Goal: Task Accomplishment & Management: Complete application form

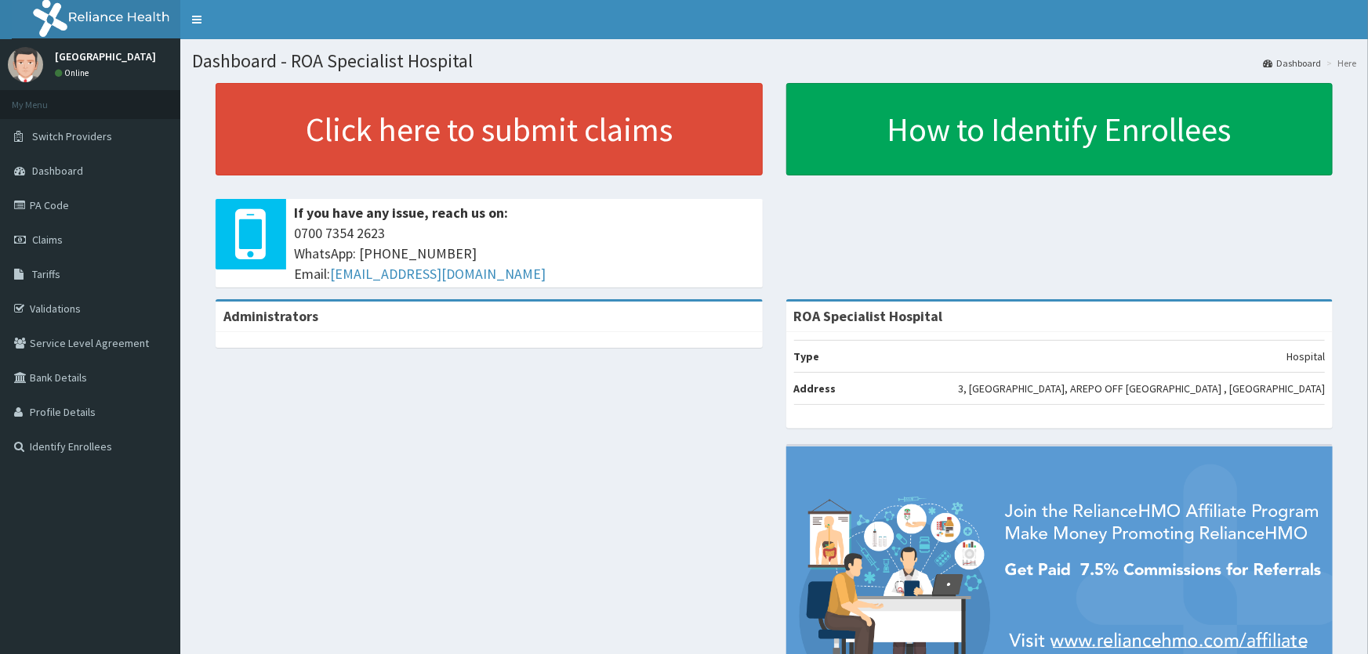
click at [74, 206] on link "PA Code" at bounding box center [90, 205] width 180 height 34
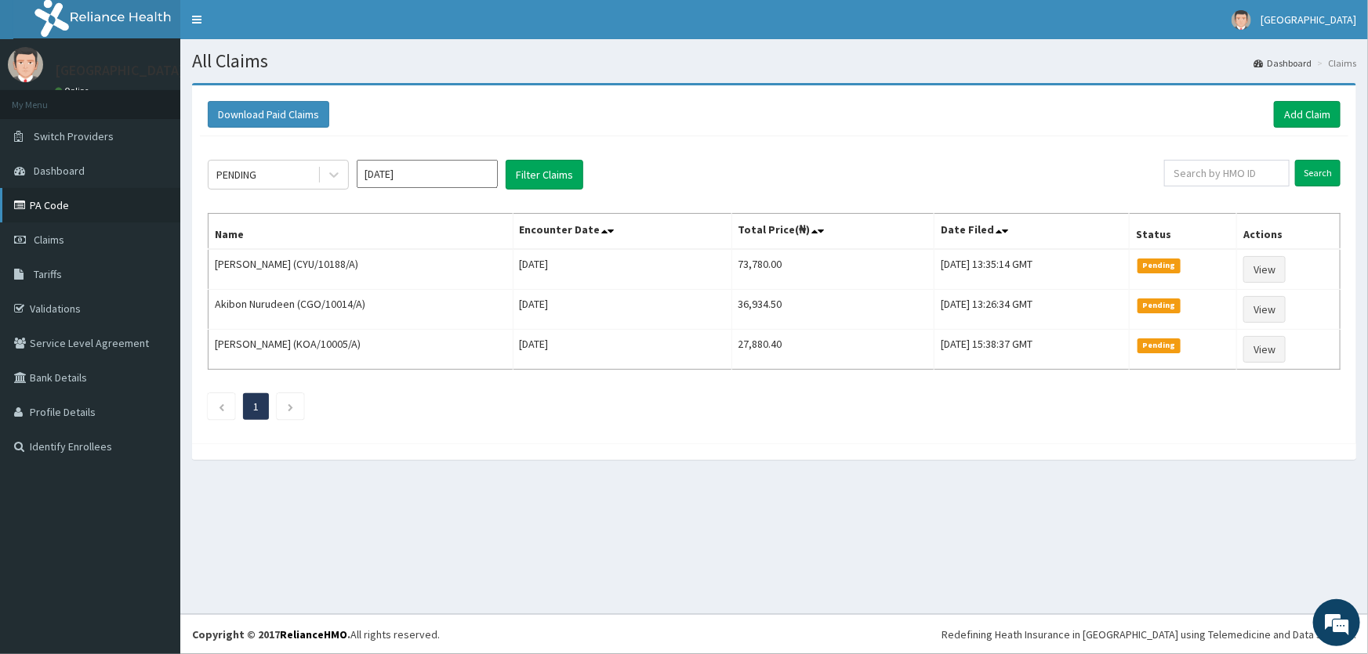
click at [58, 201] on link "PA Code" at bounding box center [90, 205] width 180 height 34
click at [55, 201] on link "PA Code" at bounding box center [90, 205] width 180 height 34
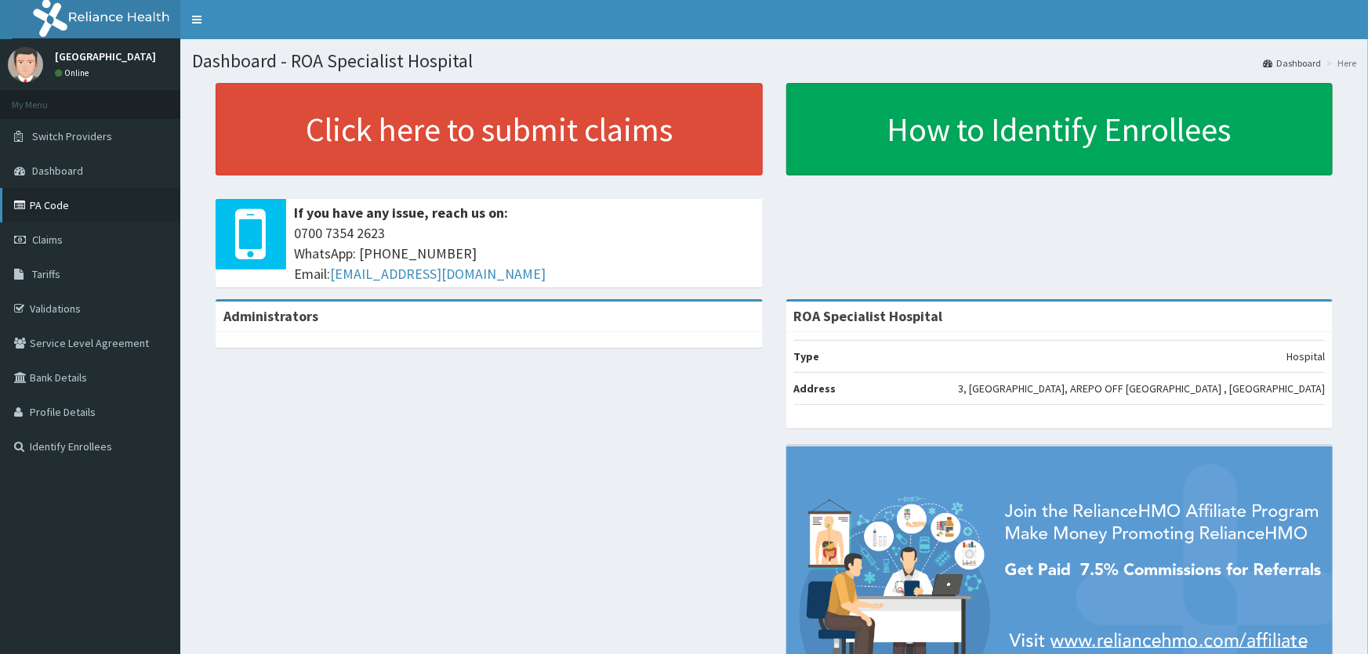
click at [68, 194] on link "PA Code" at bounding box center [90, 205] width 180 height 34
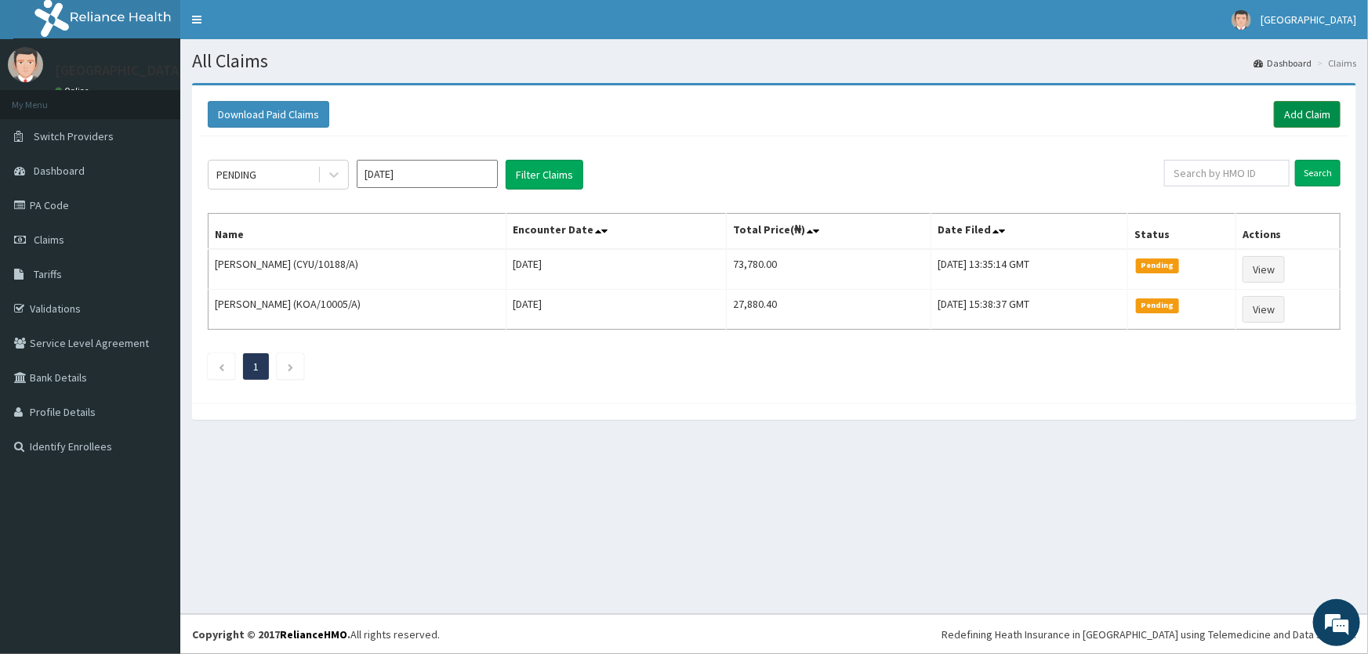
click at [1318, 116] on link "Add Claim" at bounding box center [1307, 114] width 67 height 27
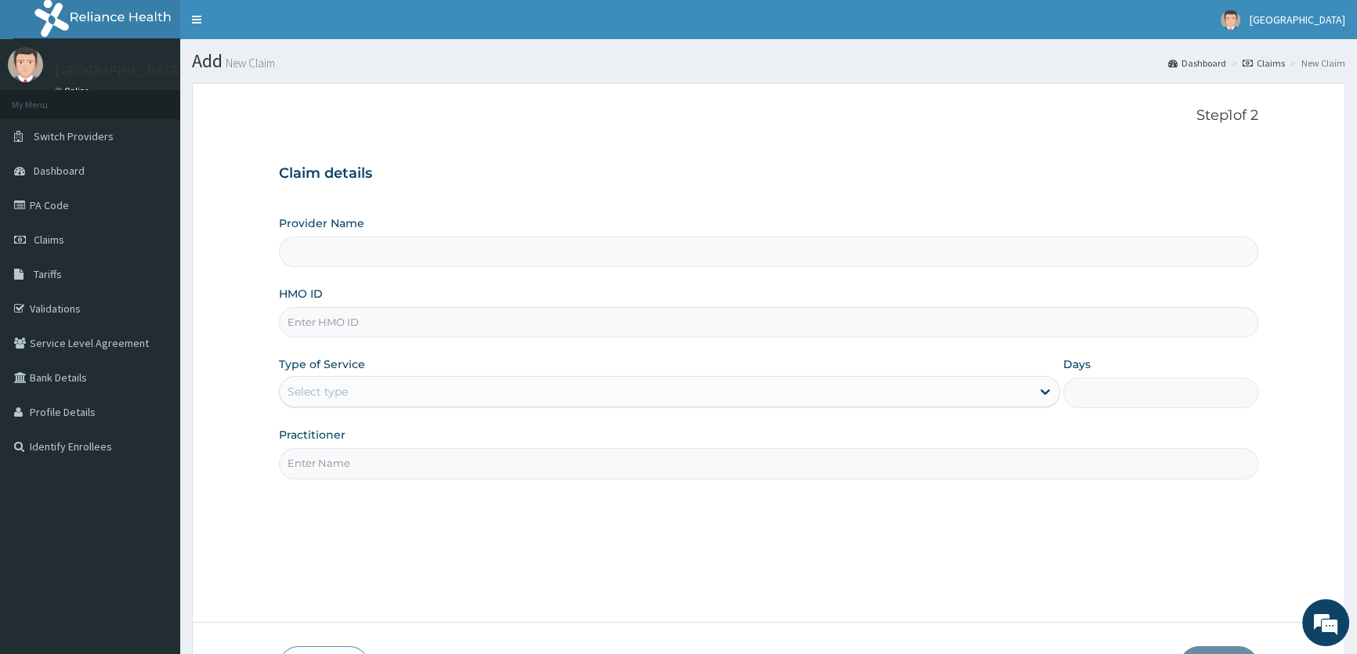
type input "ROA Specialist Hospital"
click at [335, 328] on input "HMO ID" at bounding box center [769, 322] width 980 height 31
type input "OHT/11730/A"
click at [399, 390] on div "Select type" at bounding box center [655, 391] width 751 height 25
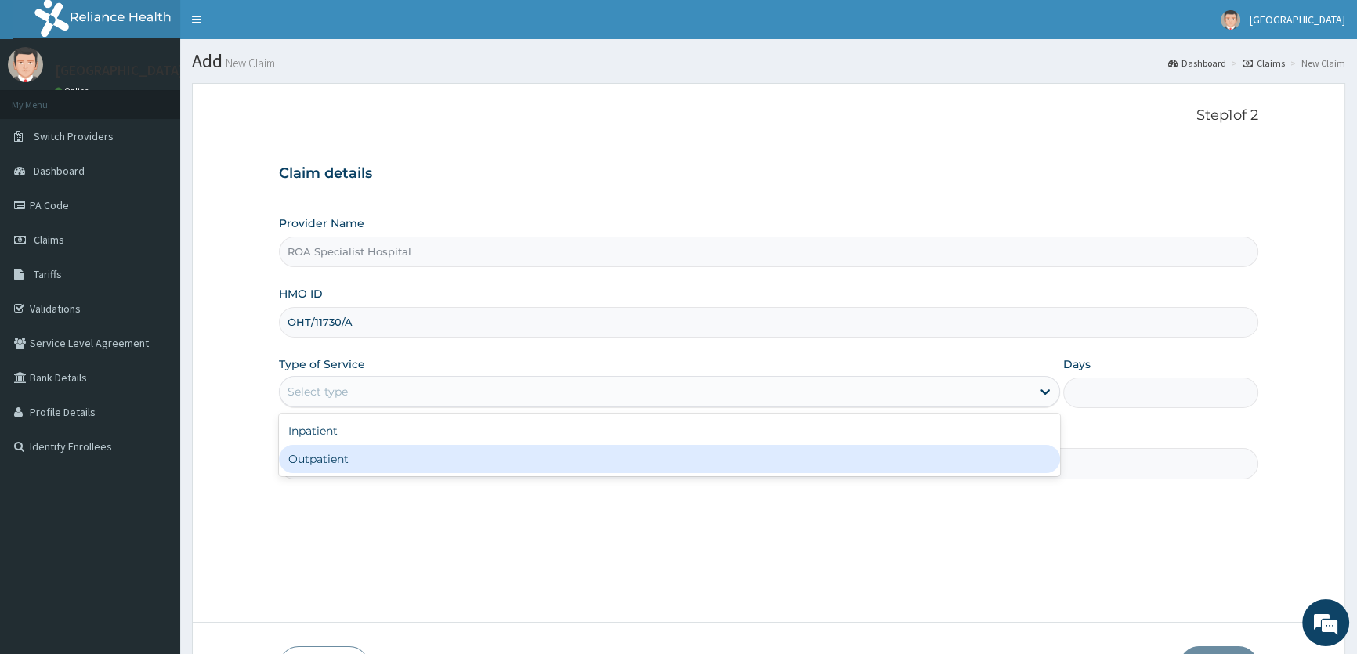
drag, startPoint x: 362, startPoint y: 455, endPoint x: 775, endPoint y: 493, distance: 414.8
click at [363, 455] on div "Outpatient" at bounding box center [669, 459] width 781 height 28
type input "1"
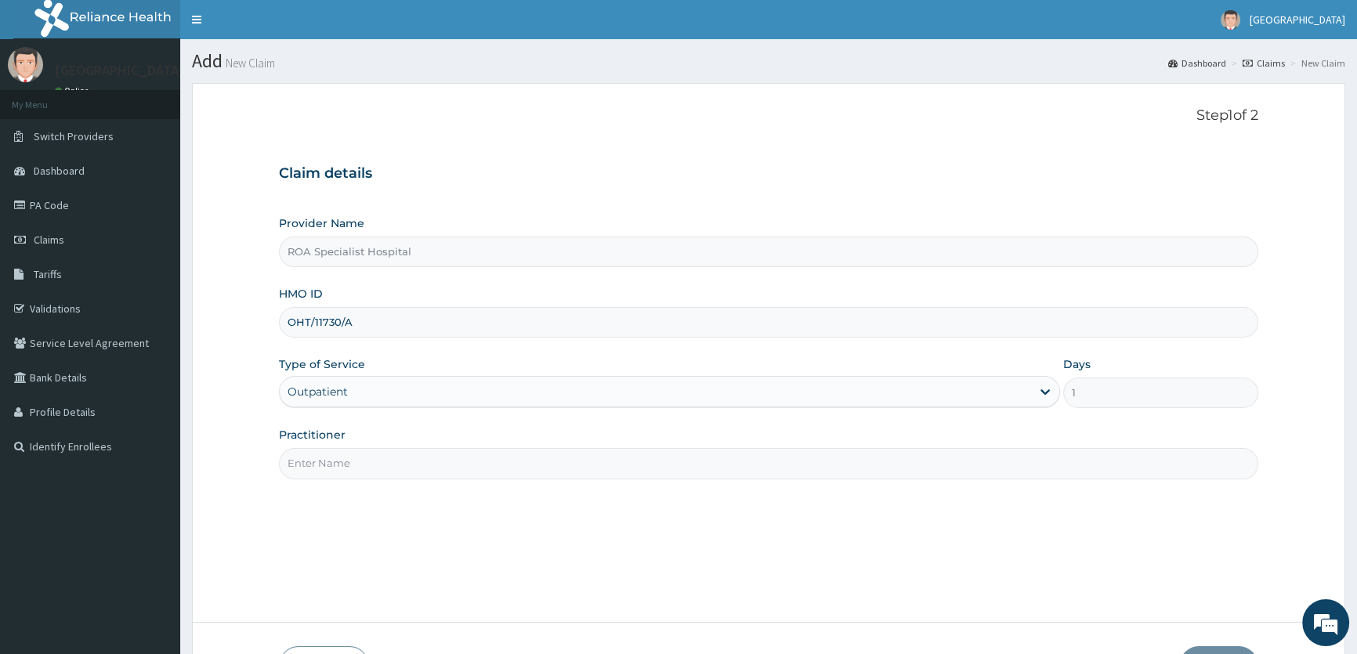
click at [440, 451] on input "Practitioner" at bounding box center [769, 463] width 980 height 31
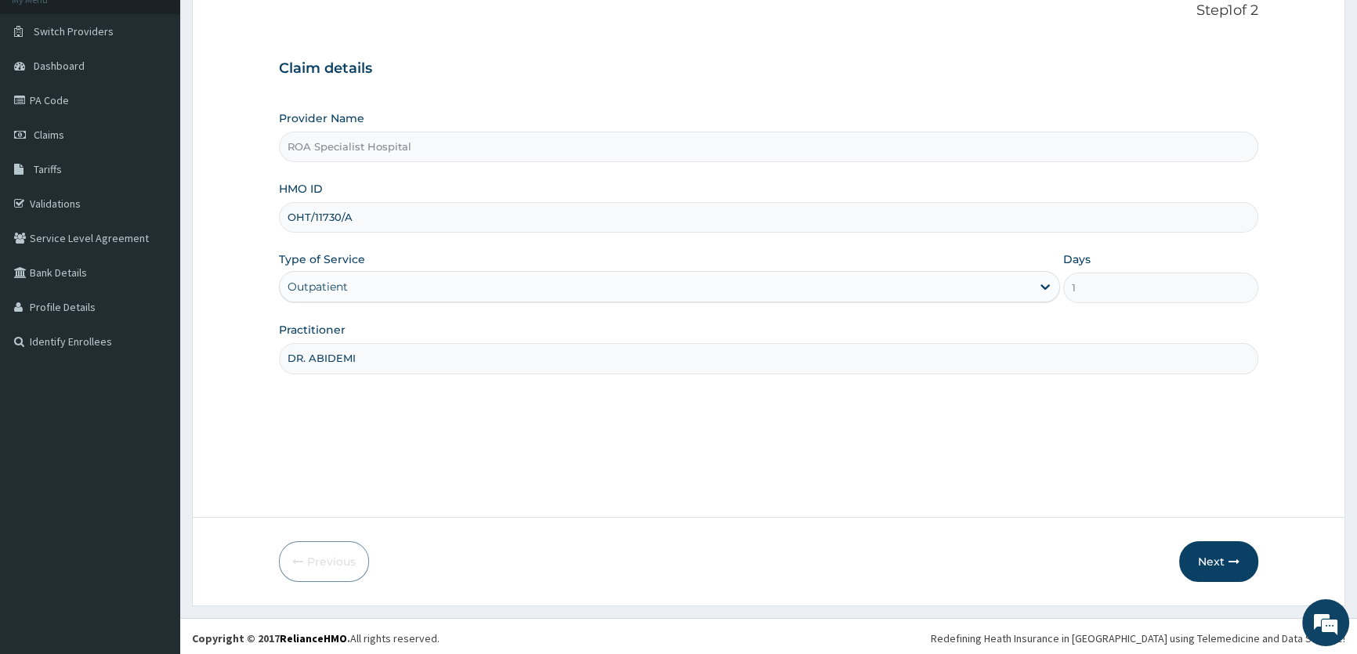
scroll to position [108, 0]
type input "DR. ABIDEMI"
click at [1229, 558] on icon "button" at bounding box center [1234, 558] width 11 height 11
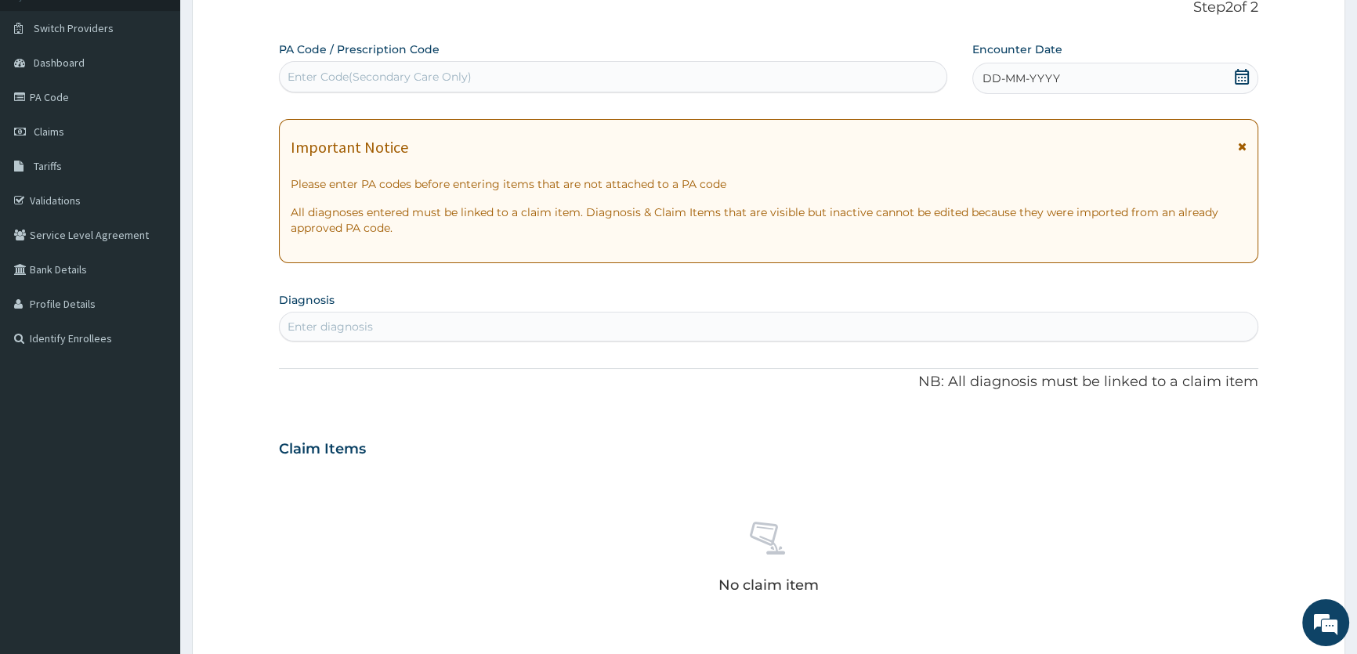
click at [376, 71] on div "Enter Code(Secondary Care Only)" at bounding box center [380, 77] width 184 height 16
paste input "PA/98C841"
type input "PA/98C841"
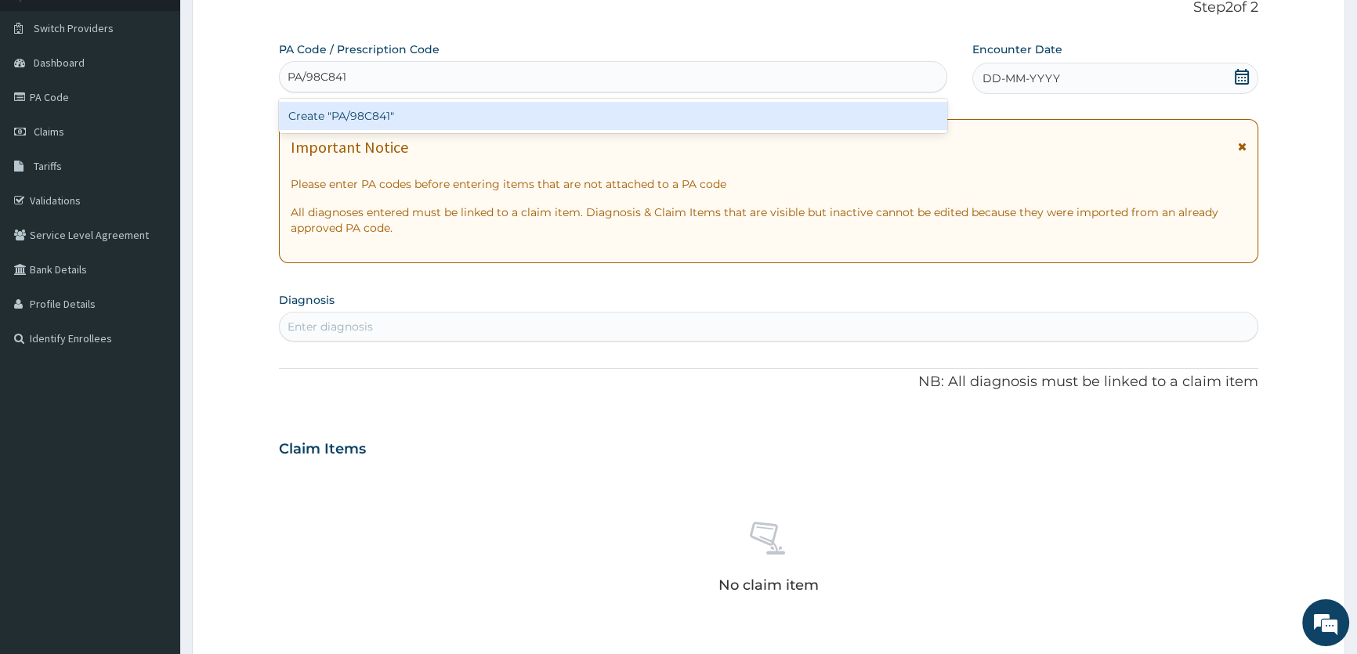
click at [361, 114] on div "Create "PA/98C841"" at bounding box center [613, 116] width 668 height 28
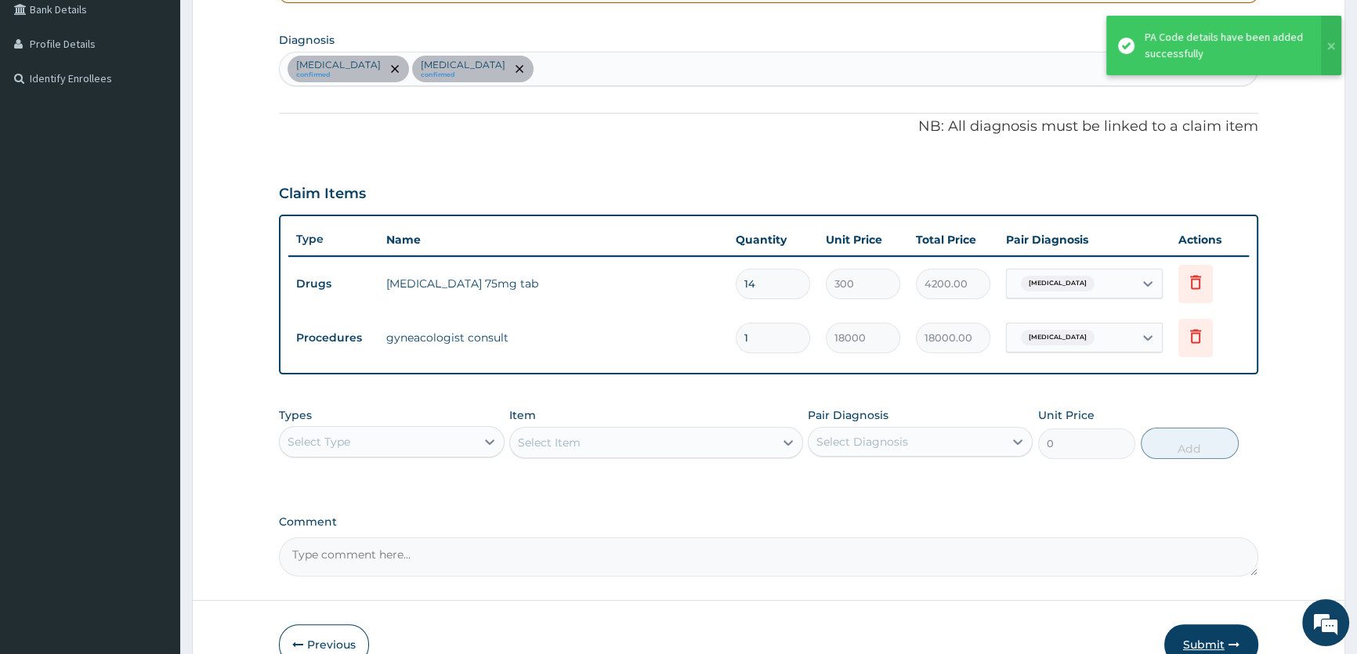
scroll to position [393, 0]
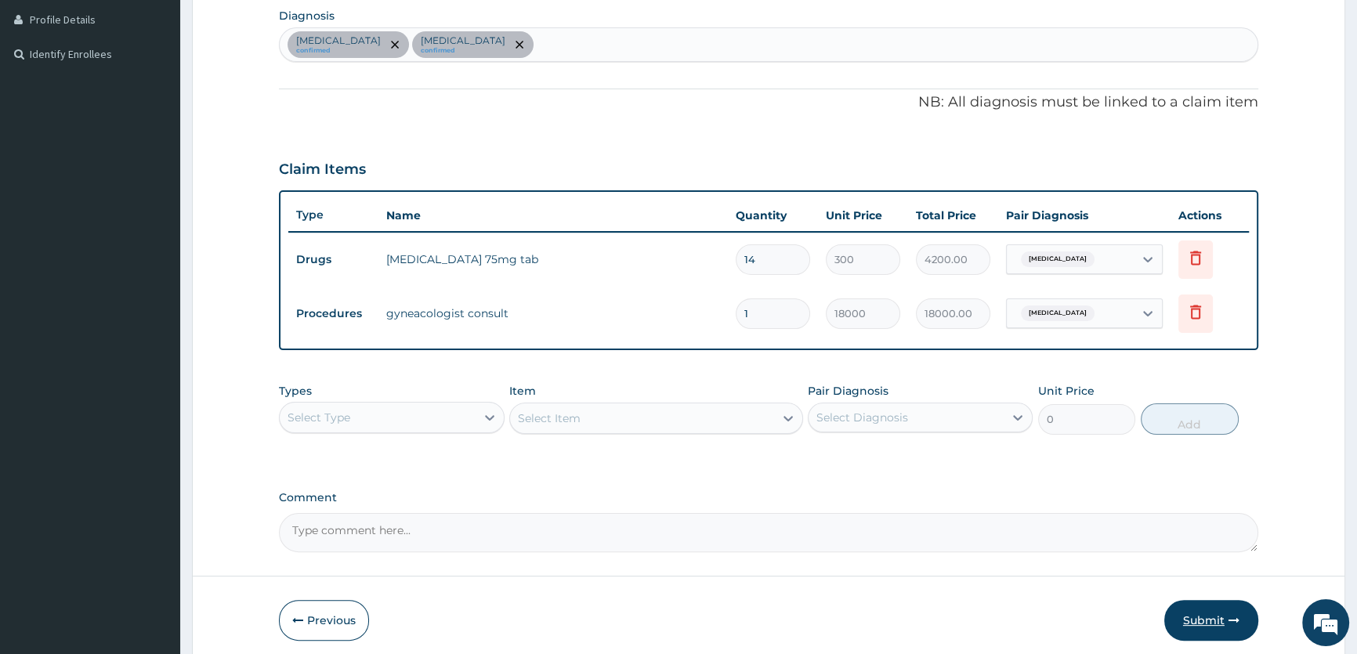
click at [1191, 614] on button "Submit" at bounding box center [1212, 620] width 94 height 41
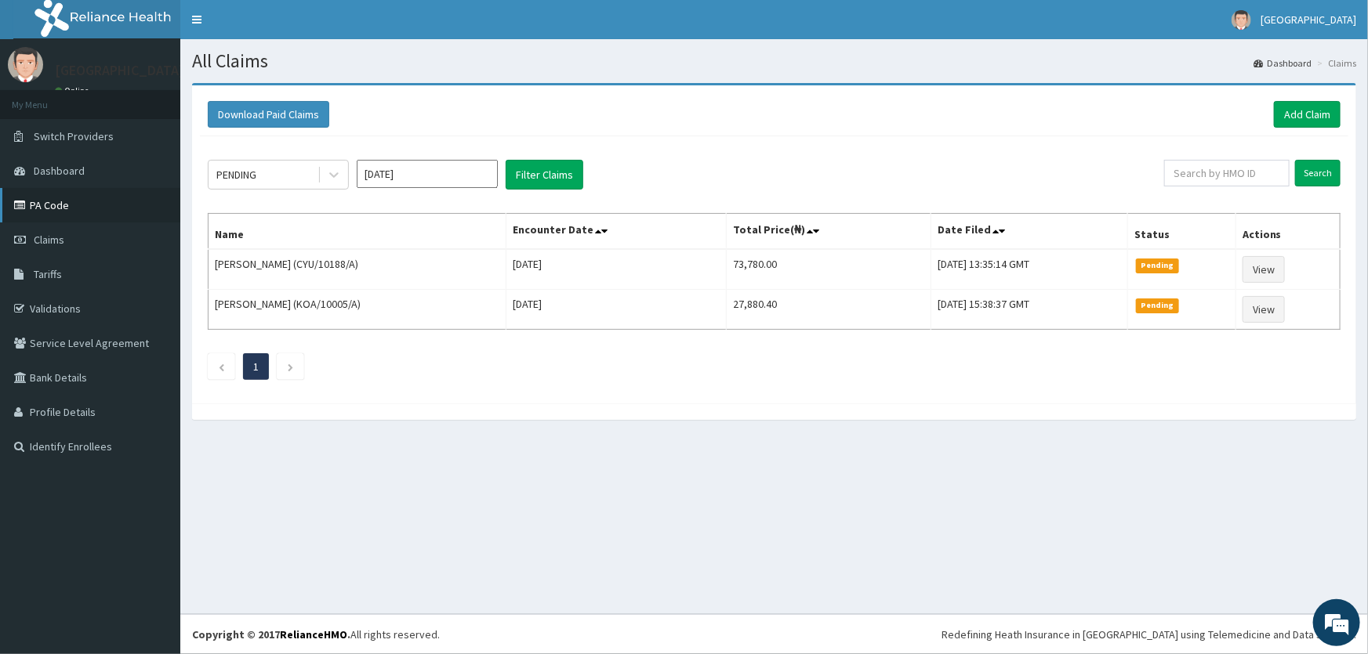
click at [55, 201] on link "PA Code" at bounding box center [90, 205] width 180 height 34
click at [42, 207] on link "PA Code" at bounding box center [90, 205] width 180 height 34
drag, startPoint x: 1285, startPoint y: 106, endPoint x: 1367, endPoint y: 201, distance: 125.6
click at [1285, 106] on link "Add Claim" at bounding box center [1307, 114] width 67 height 27
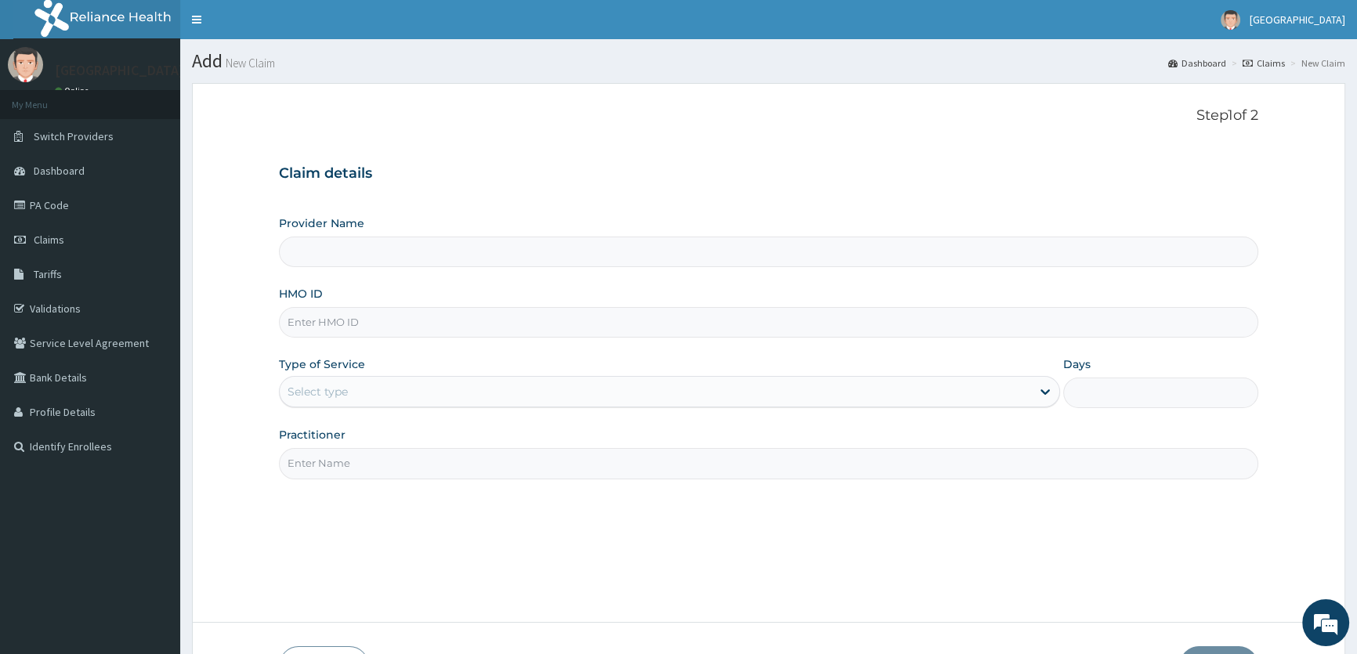
type input "ROA Specialist Hospital"
click at [351, 317] on input "HMO ID" at bounding box center [769, 322] width 980 height 31
type input "OHT/11730/A"
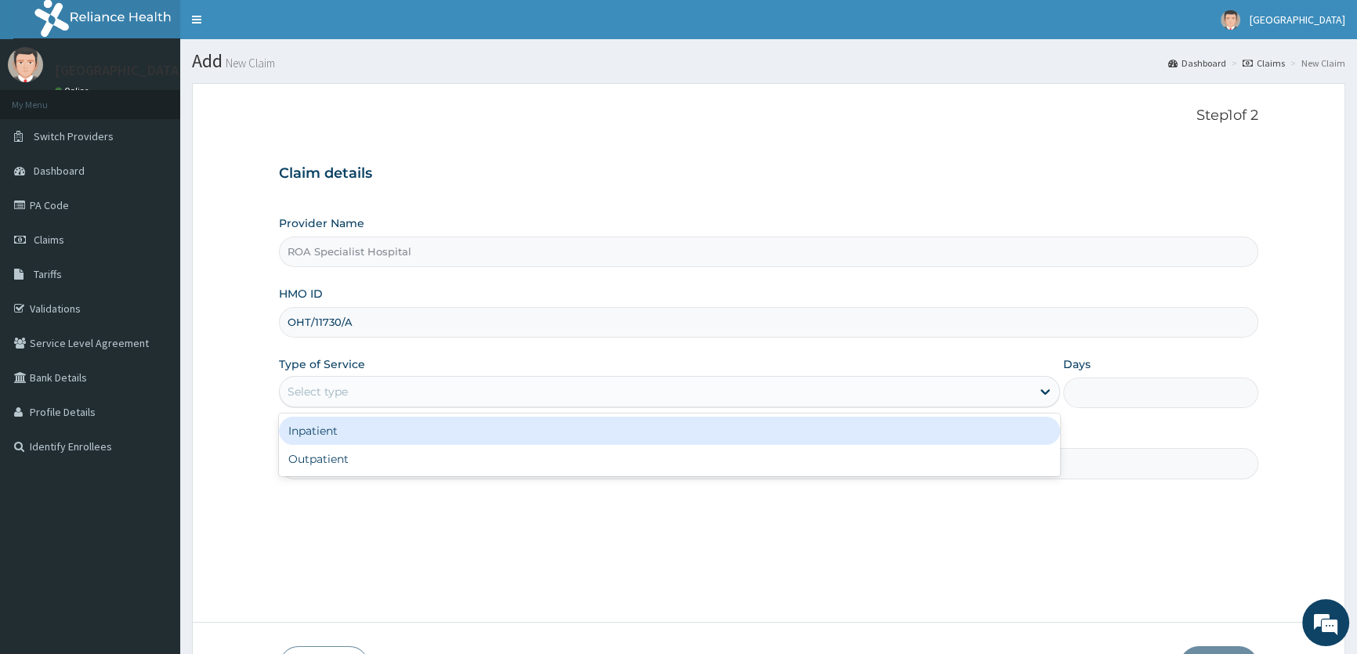
drag, startPoint x: 359, startPoint y: 383, endPoint x: 358, endPoint y: 426, distance: 43.1
click at [358, 383] on div "Select type" at bounding box center [655, 391] width 751 height 25
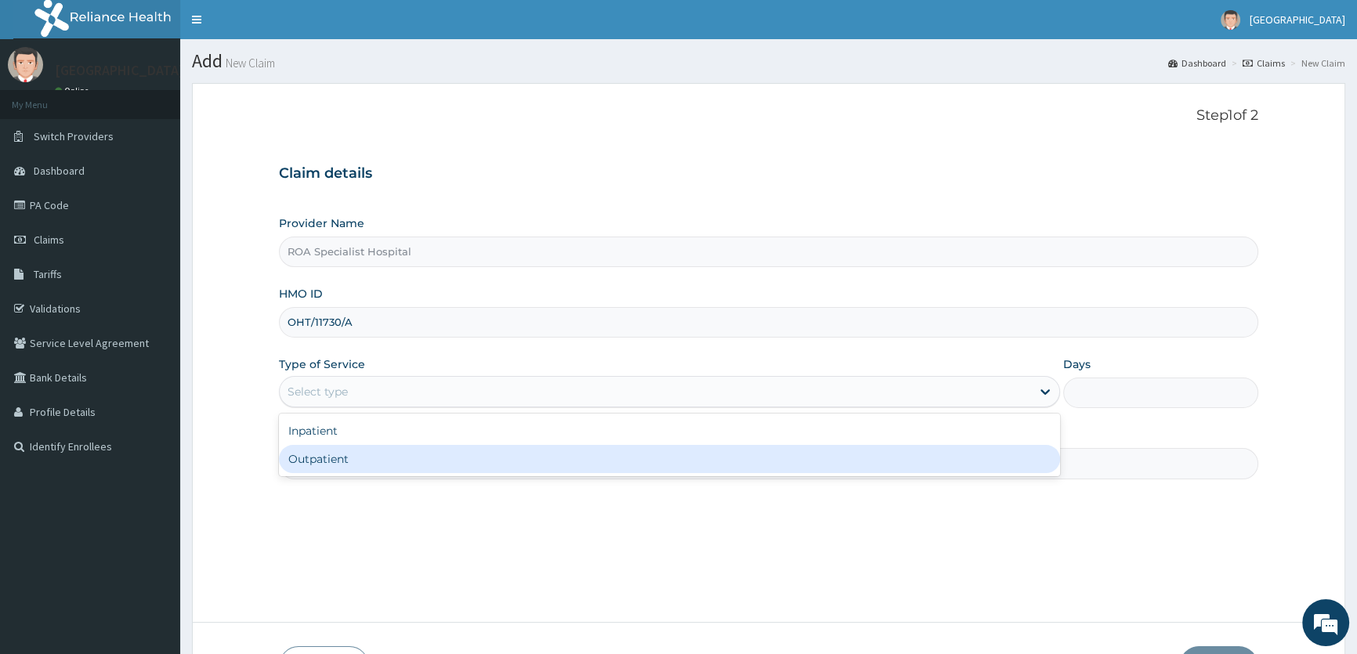
click at [350, 461] on div "Outpatient" at bounding box center [669, 459] width 781 height 28
type input "1"
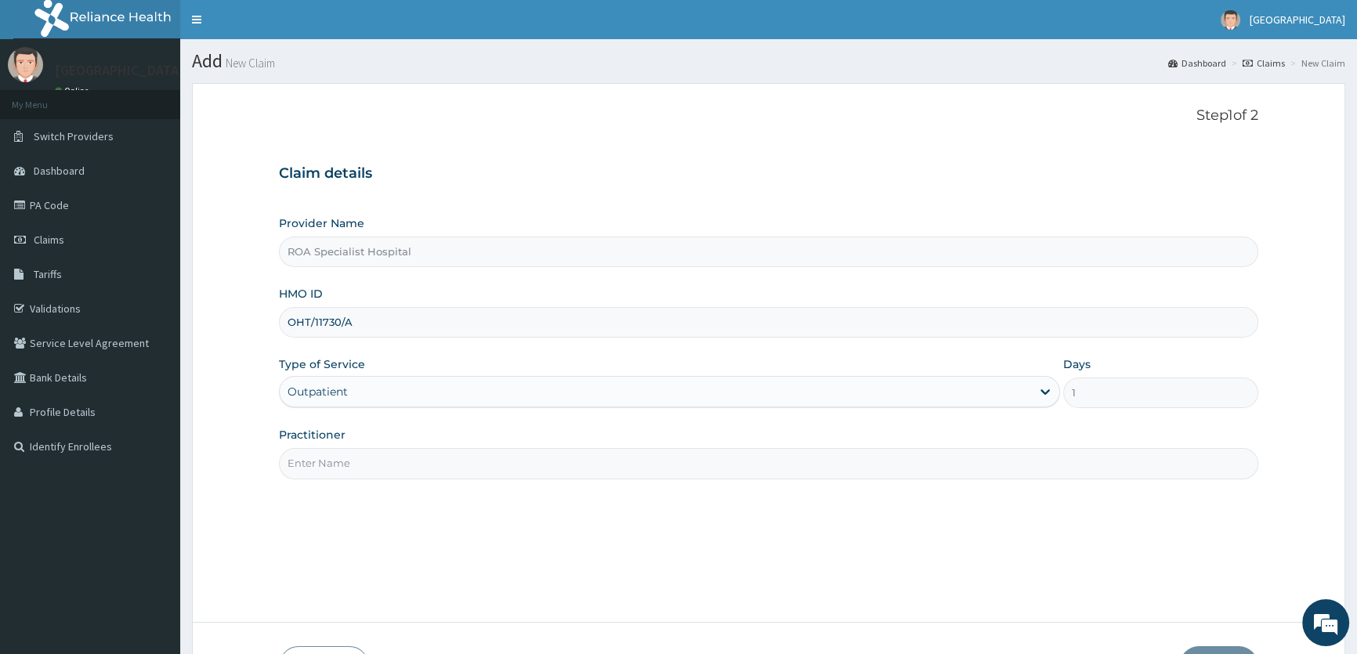
click at [320, 467] on input "Practitioner" at bounding box center [769, 463] width 980 height 31
type input "DR. SOPHIA"
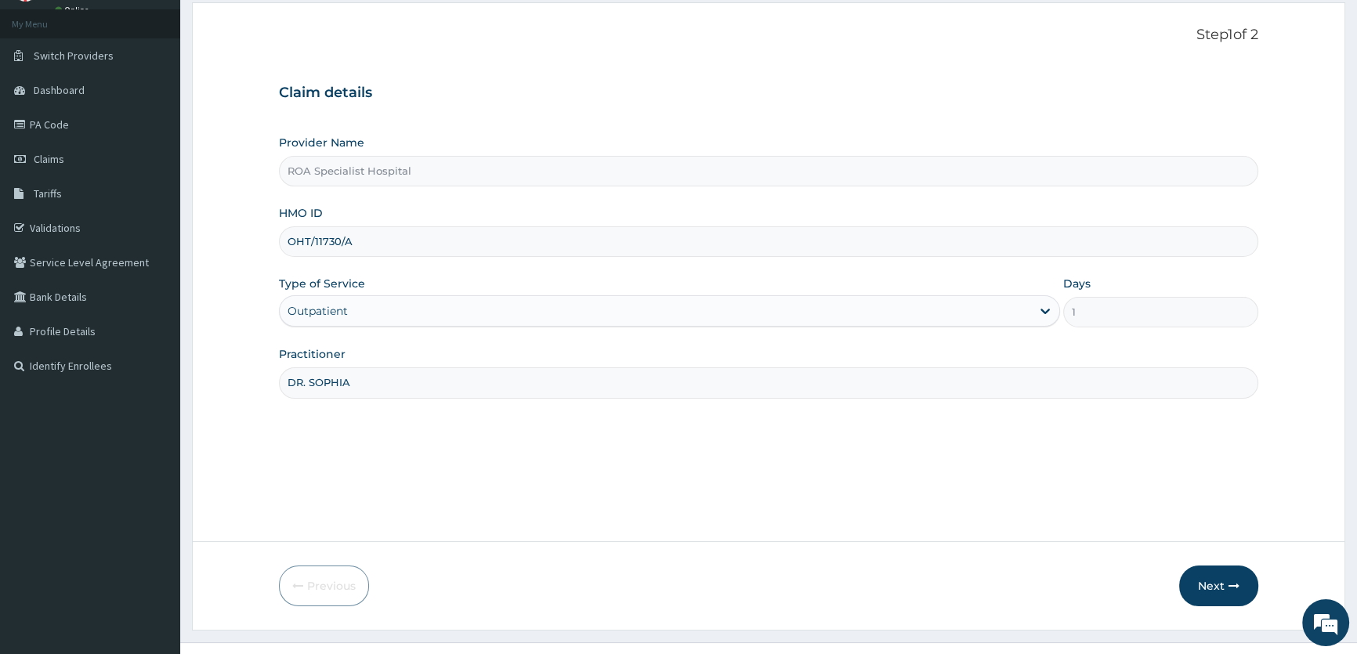
scroll to position [108, 0]
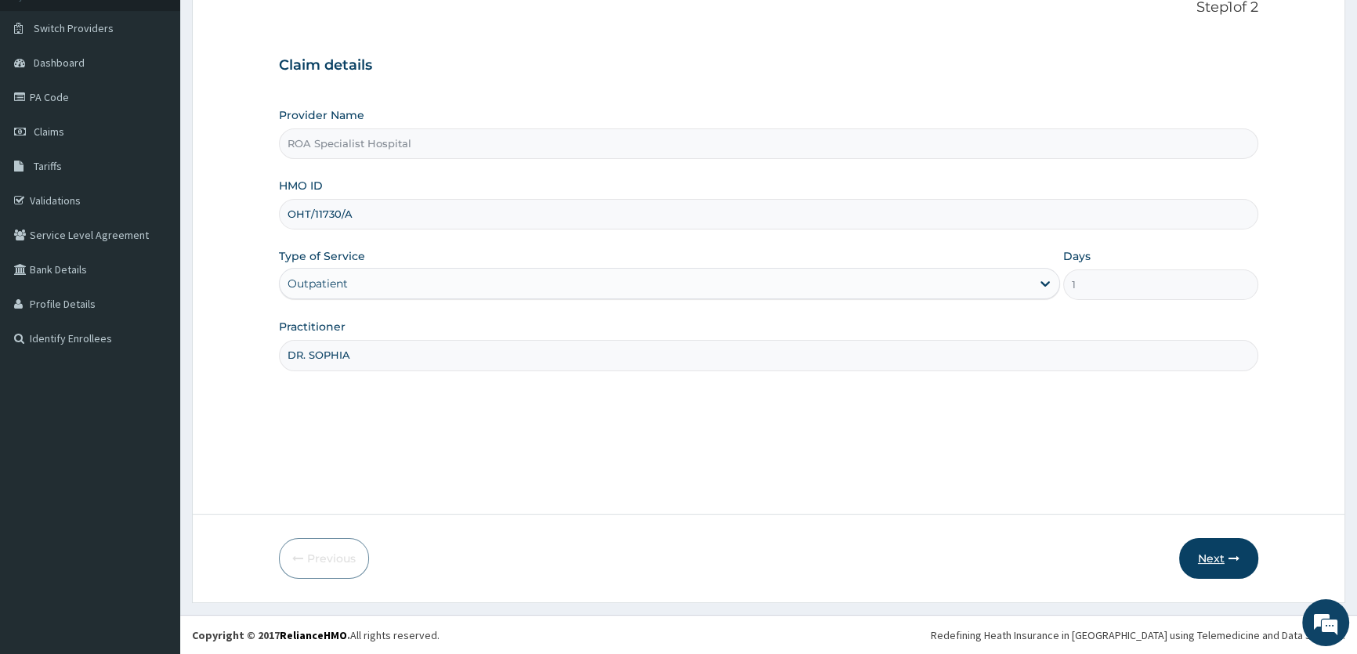
click at [1229, 556] on icon "button" at bounding box center [1234, 558] width 11 height 11
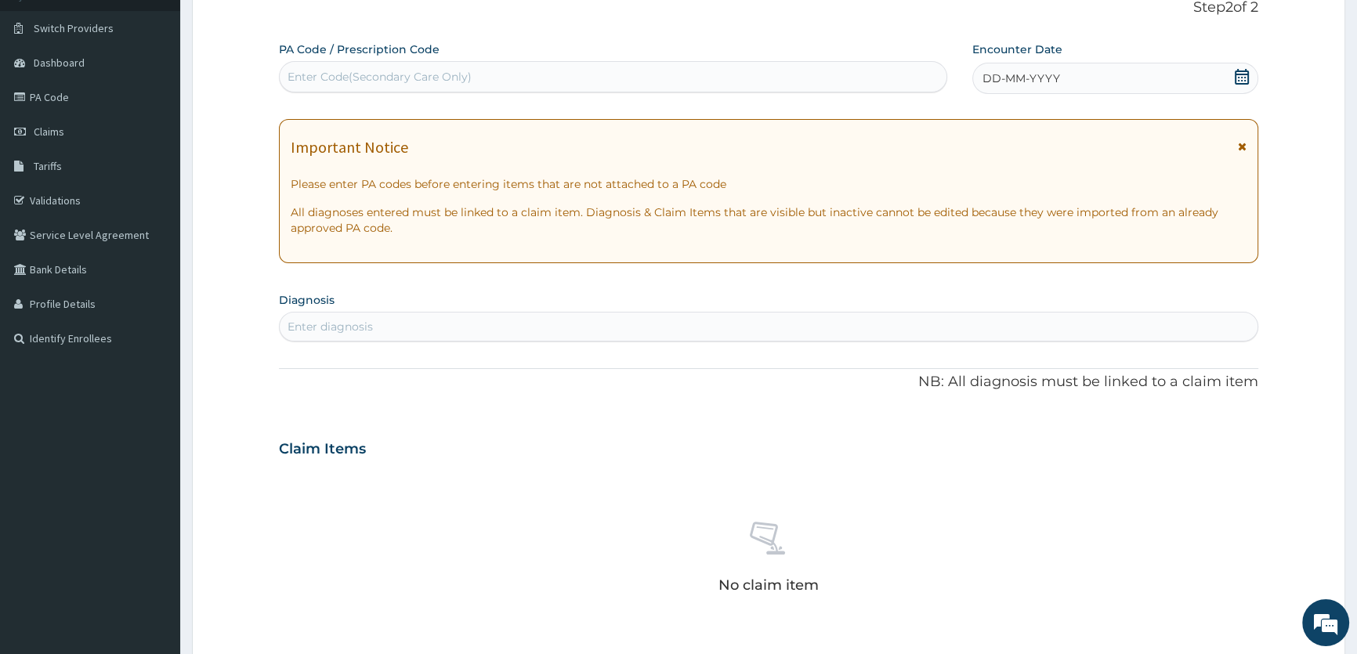
click at [361, 62] on div "Enter Code(Secondary Care Only)" at bounding box center [613, 76] width 668 height 31
paste input "PA/B91463"
type input "PA/B91463"
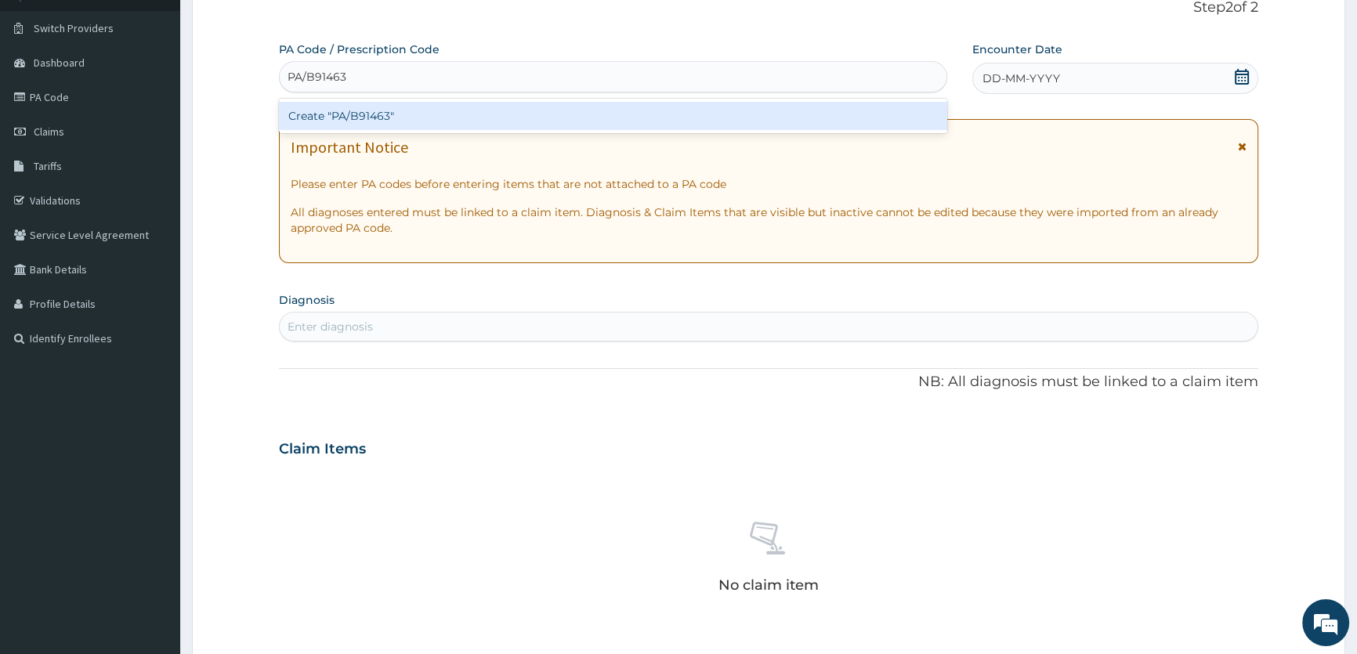
click at [359, 111] on div "Create "PA/B91463"" at bounding box center [613, 116] width 668 height 28
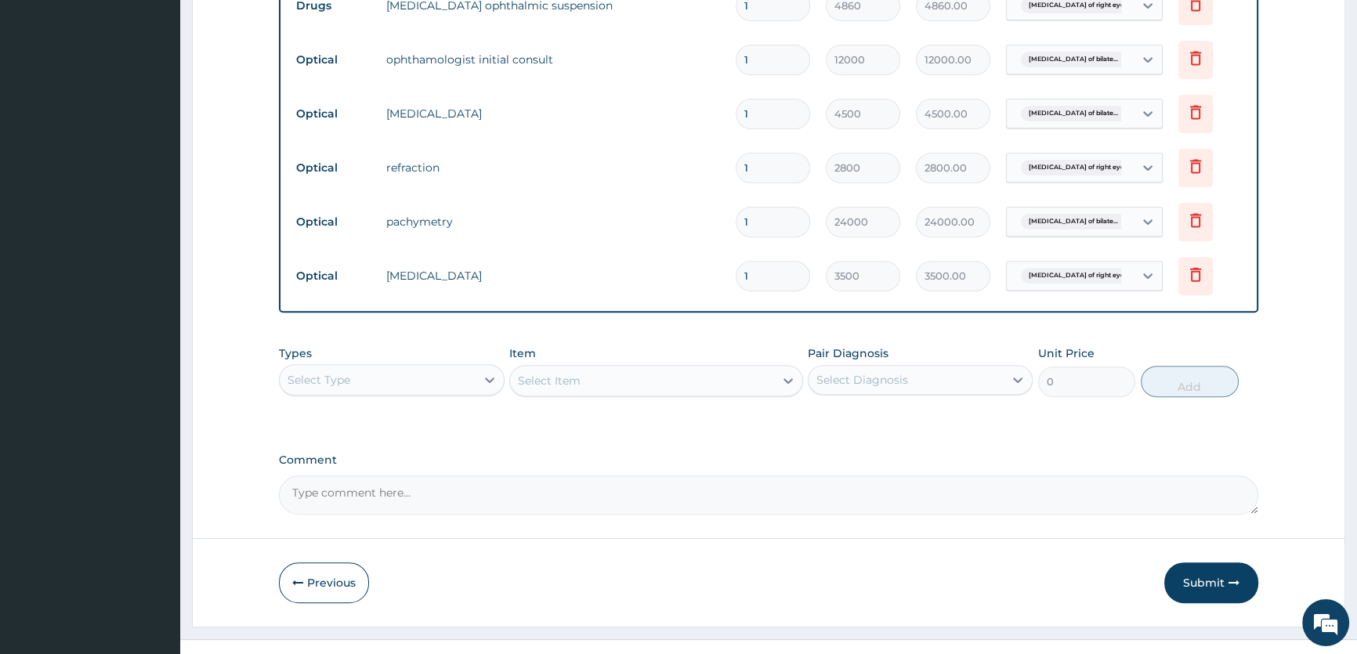
scroll to position [727, 0]
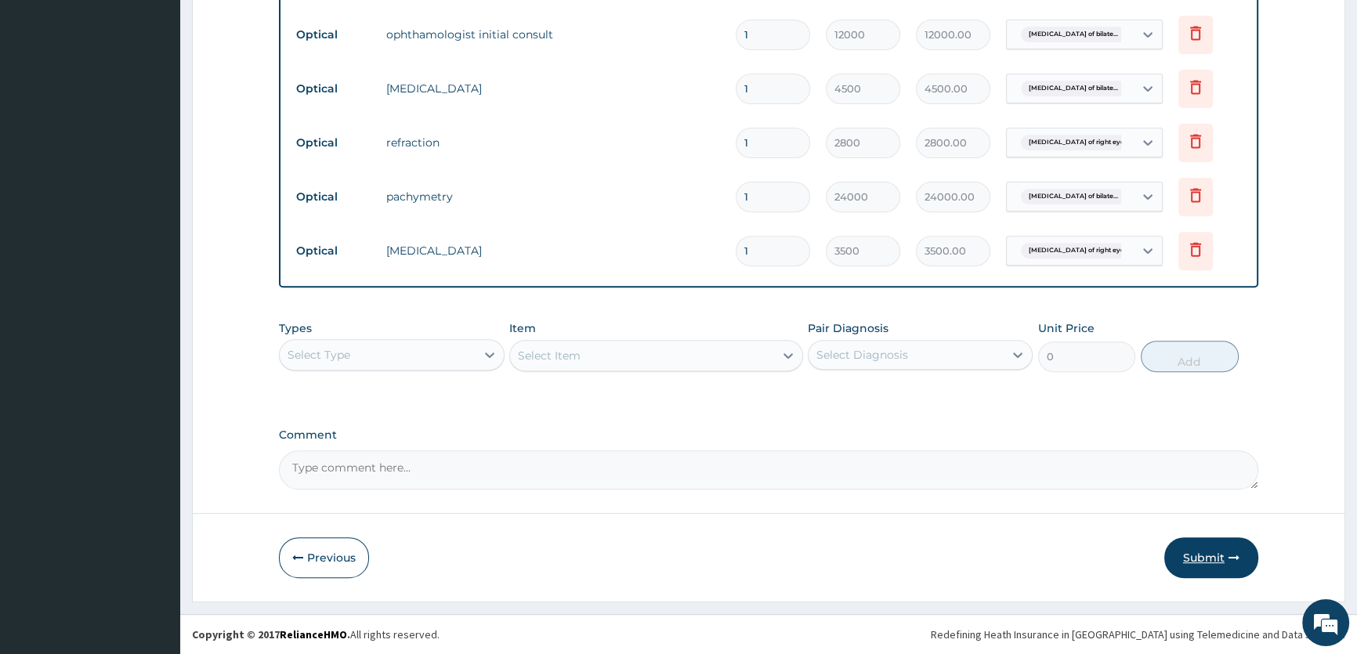
click at [1216, 564] on button "Submit" at bounding box center [1212, 558] width 94 height 41
